Goal: Register for event/course

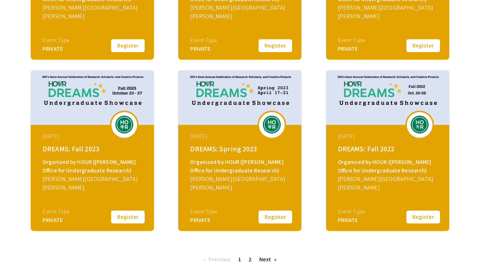
scroll to position [290, 0]
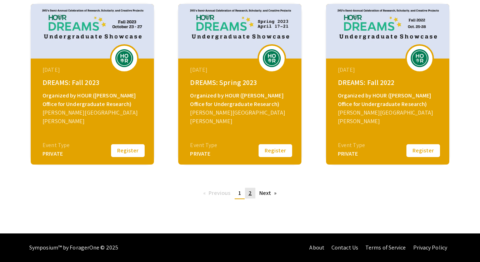
click at [254, 197] on link "page 2" at bounding box center [250, 193] width 10 height 11
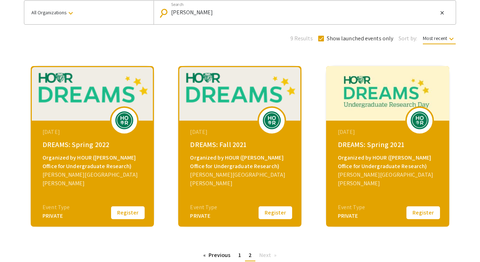
scroll to position [119, 0]
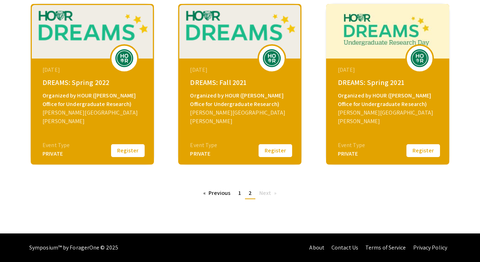
click at [216, 110] on div "Johns Hopkins University" at bounding box center [240, 117] width 101 height 17
click at [213, 194] on link "Previous page" at bounding box center [217, 193] width 35 height 11
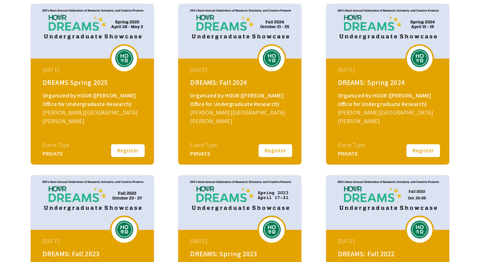
click at [265, 150] on button "Register" at bounding box center [276, 150] width 36 height 15
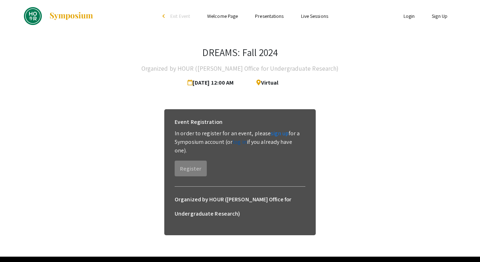
click at [243, 143] on link "log in" at bounding box center [240, 142] width 14 height 8
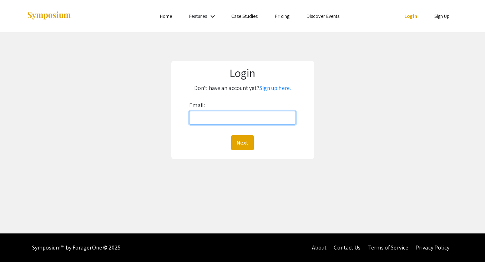
click at [232, 118] on input "Email:" at bounding box center [242, 118] width 106 height 14
type input "yuenanhuang265@gmail.com"
type input "[EMAIL_ADDRESS][DOMAIN_NAME]"
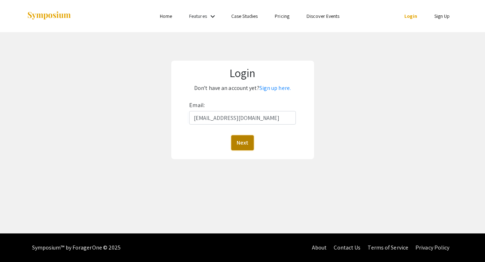
click at [237, 144] on button "Next" at bounding box center [242, 142] width 23 height 15
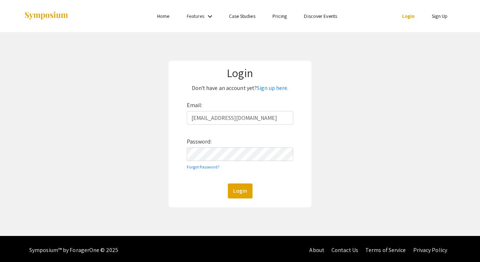
click at [233, 147] on div "Email: yhuan235@jhu.edu Password: Forgot Password? Login" at bounding box center [240, 149] width 107 height 99
click at [233, 195] on button "Login" at bounding box center [240, 191] width 25 height 15
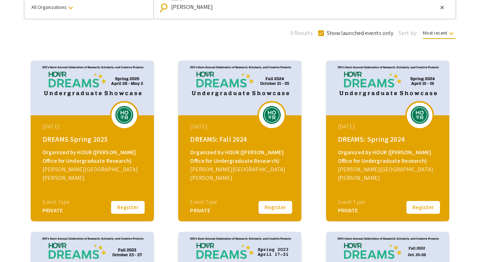
scroll to position [91, 0]
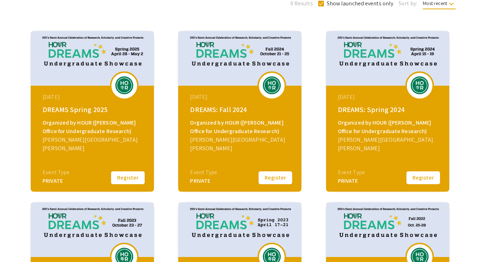
click at [268, 175] on button "Register" at bounding box center [276, 177] width 36 height 15
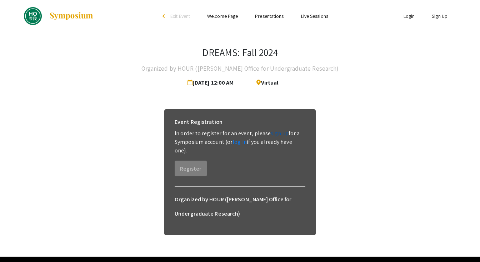
click at [276, 135] on link "sign up" at bounding box center [280, 134] width 18 height 8
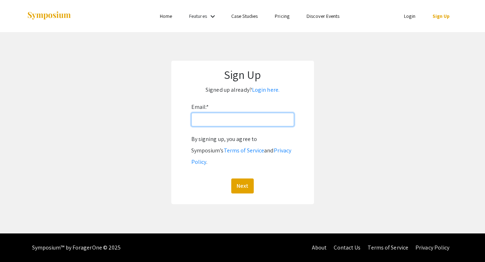
click at [246, 123] on input "Email: *" at bounding box center [242, 120] width 103 height 14
type input "[EMAIL_ADDRESS][DOMAIN_NAME]"
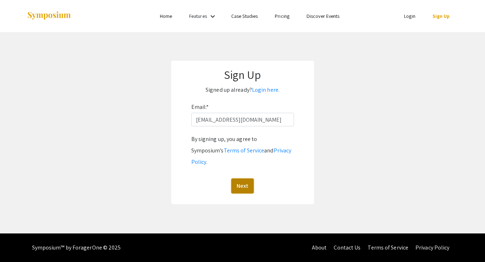
click at [234, 179] on button "Next" at bounding box center [242, 186] width 23 height 15
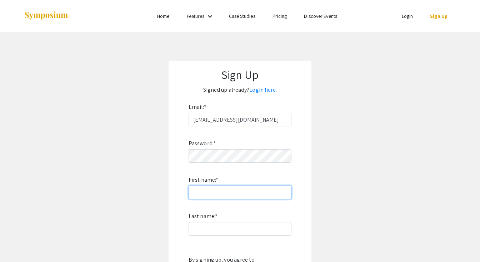
click at [228, 194] on input "First name: *" at bounding box center [240, 193] width 103 height 14
type input "Aydan"
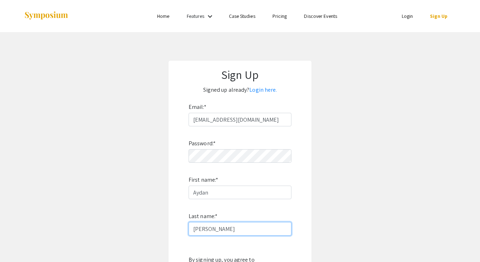
type input "Huang"
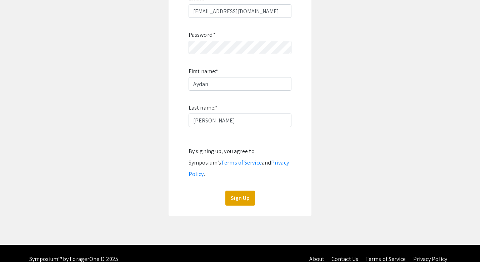
click at [252, 201] on div "Sign Up Signed up already? Login here. Email: * yhuan235@jhu.edu Password: * Fi…" at bounding box center [240, 84] width 143 height 264
click at [246, 195] on div "Sign Up Signed up already? Login here. Email: * yhuan235@jhu.edu Password: * Fi…" at bounding box center [240, 84] width 143 height 264
click at [242, 191] on button "Sign Up" at bounding box center [240, 198] width 30 height 15
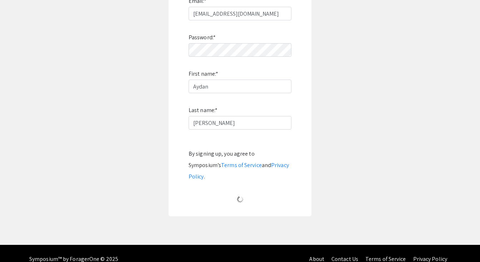
scroll to position [6, 0]
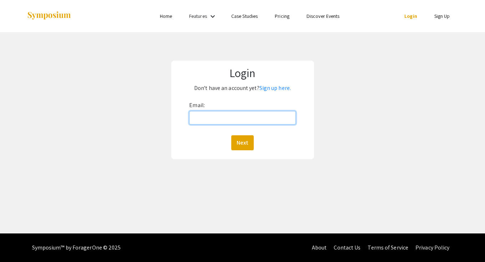
click at [218, 112] on input "Email:" at bounding box center [242, 118] width 106 height 14
type input "[EMAIL_ADDRESS][DOMAIN_NAME]"
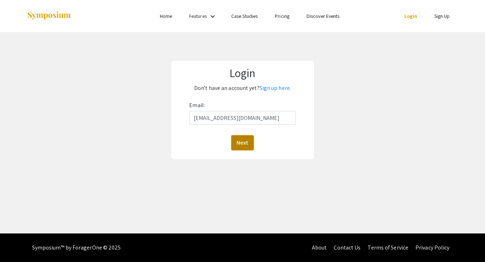
click at [248, 144] on button "Next" at bounding box center [242, 142] width 23 height 15
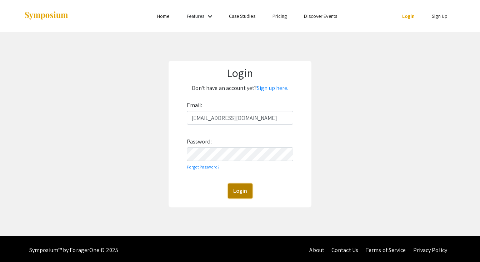
click at [237, 191] on button "Login" at bounding box center [240, 191] width 25 height 15
